Goal: Task Accomplishment & Management: Manage account settings

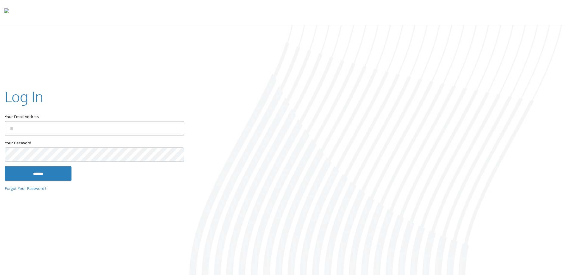
click at [105, 135] on input "Your Email Address" at bounding box center [94, 128] width 179 height 14
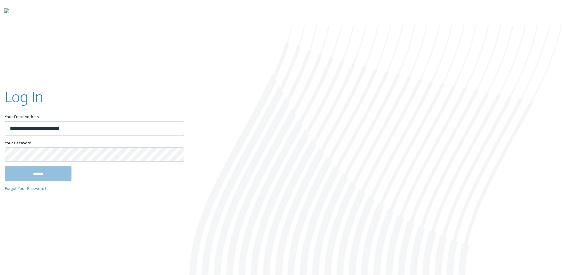
type input "**********"
click at [61, 173] on input "******" at bounding box center [38, 173] width 67 height 14
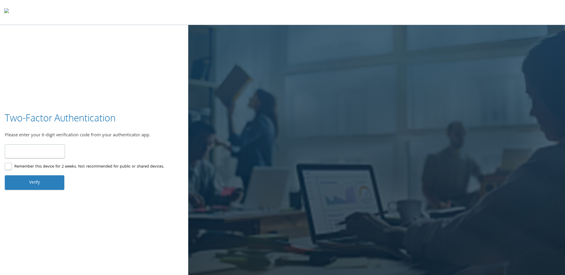
type input "******"
